Goal: Navigation & Orientation: Find specific page/section

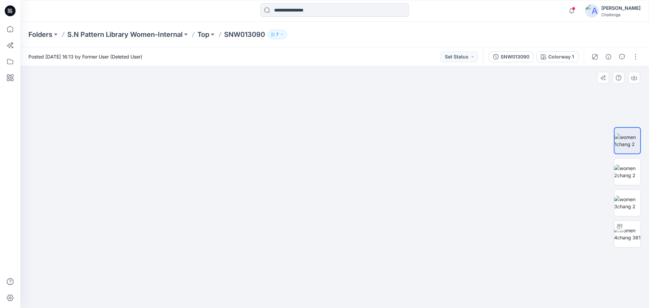
drag, startPoint x: 325, startPoint y: 99, endPoint x: 328, endPoint y: 186, distance: 86.9
click at [328, 186] on img at bounding box center [334, 165] width 507 height 288
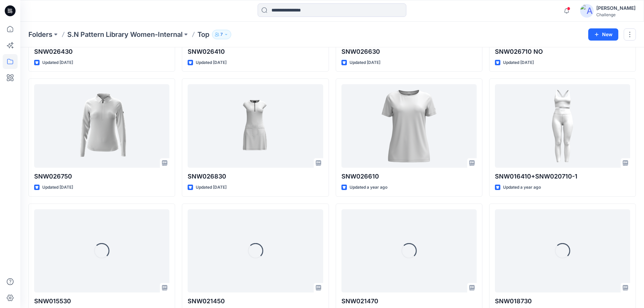
scroll to position [371, 0]
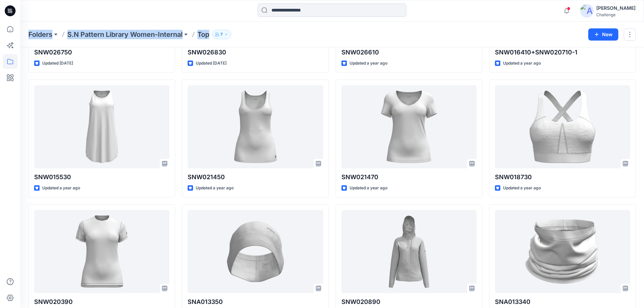
drag, startPoint x: 28, startPoint y: 31, endPoint x: 249, endPoint y: 41, distance: 221.7
click at [249, 41] on div "Folders S.N Pattern Library Women-Internal Top 7 New" at bounding box center [332, 35] width 624 height 26
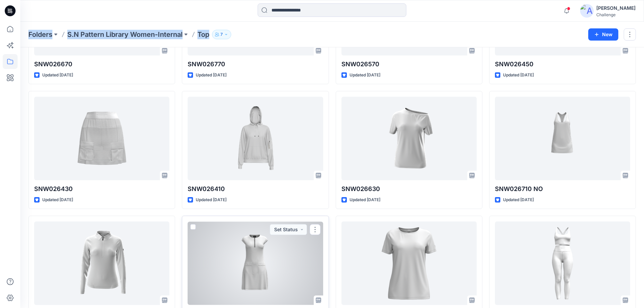
scroll to position [67, 0]
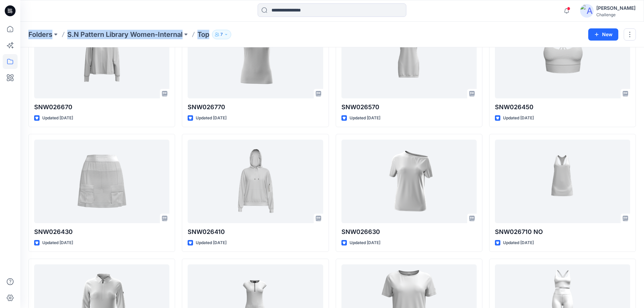
click at [255, 39] on div "Folders S.N Pattern Library Women-Internal Top 7" at bounding box center [305, 34] width 555 height 9
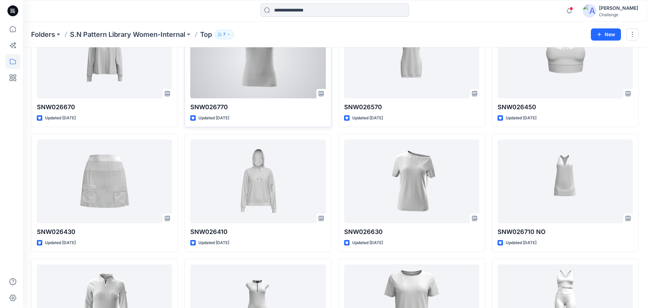
scroll to position [0, 0]
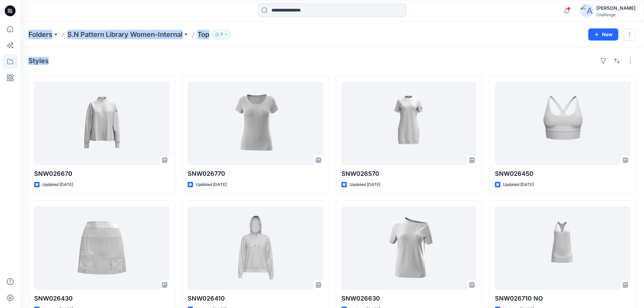
drag, startPoint x: 28, startPoint y: 30, endPoint x: 56, endPoint y: 65, distance: 44.5
click at [66, 57] on div "Styles" at bounding box center [332, 60] width 608 height 11
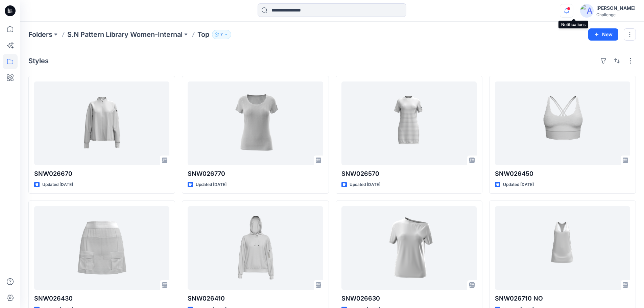
click at [570, 12] on icon "button" at bounding box center [566, 11] width 13 height 14
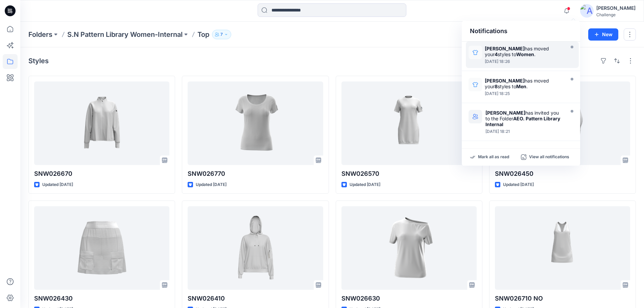
click at [513, 57] on div at bounding box center [524, 57] width 78 height 1
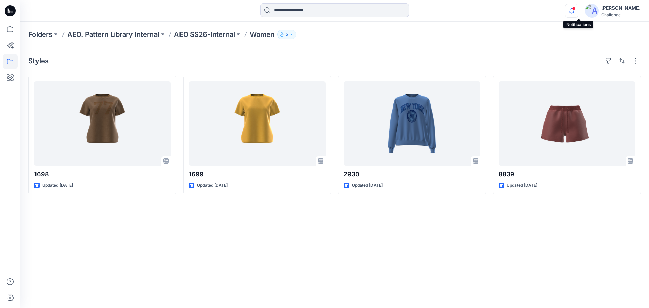
click at [578, 8] on icon "button" at bounding box center [571, 11] width 13 height 14
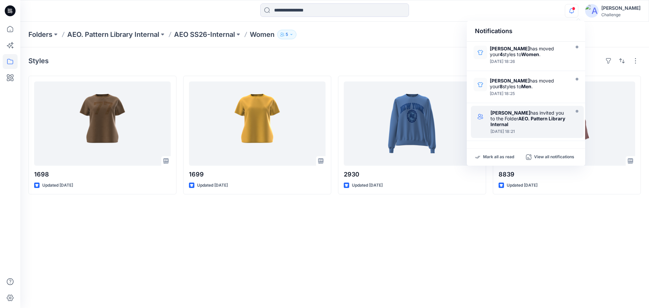
click at [507, 120] on strong "AEO. Pattern Library Internal" at bounding box center [528, 121] width 75 height 11
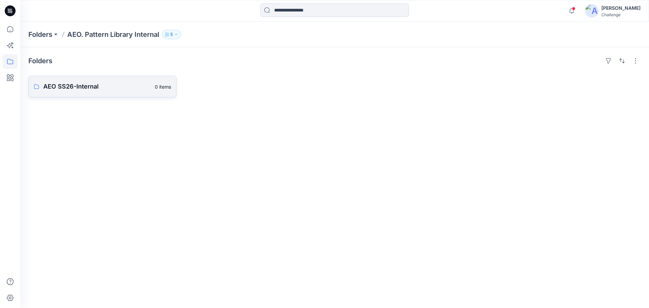
click at [119, 89] on p "AEO SS26-Internal" at bounding box center [97, 86] width 108 height 9
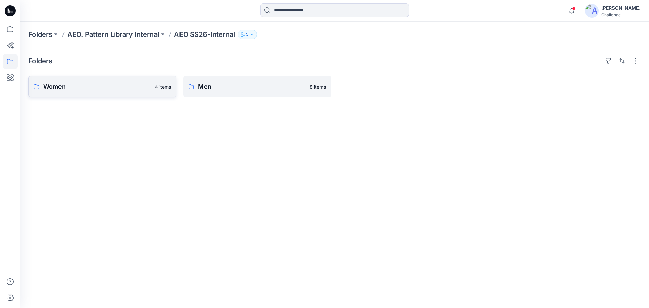
click at [123, 88] on p "Women" at bounding box center [97, 86] width 108 height 9
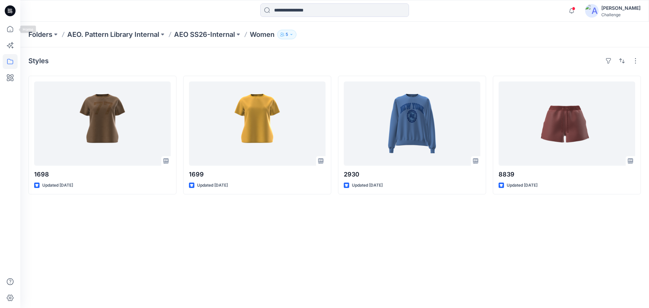
click at [9, 13] on icon at bounding box center [10, 10] width 11 height 11
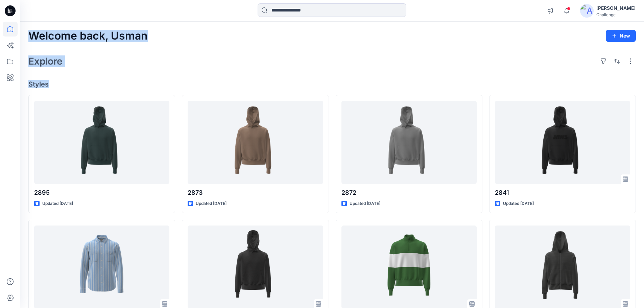
drag, startPoint x: 40, startPoint y: 60, endPoint x: 47, endPoint y: 87, distance: 28.2
click at [47, 87] on div "Welcome back, [PERSON_NAME] New Explore Styles 2895 Updated [DATE] 2821-3099 Up…" at bounding box center [332, 258] width 624 height 473
click at [32, 33] on h2 "Welcome back, Usman" at bounding box center [87, 36] width 119 height 13
drag, startPoint x: 28, startPoint y: 36, endPoint x: 53, endPoint y: 82, distance: 52.8
click at [53, 82] on div "Welcome back, [PERSON_NAME] New Explore Styles 2895 Updated [DATE] 2821-3099 Up…" at bounding box center [332, 258] width 624 height 473
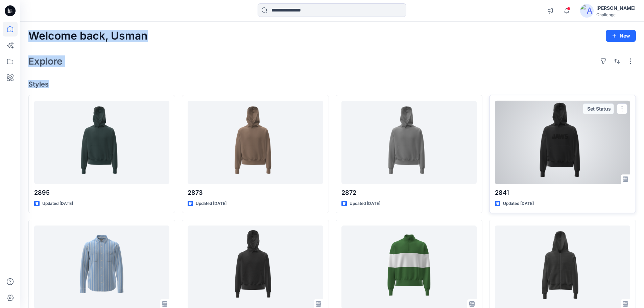
click at [505, 158] on div at bounding box center [562, 143] width 135 height 84
